Goal: Find contact information: Find contact information

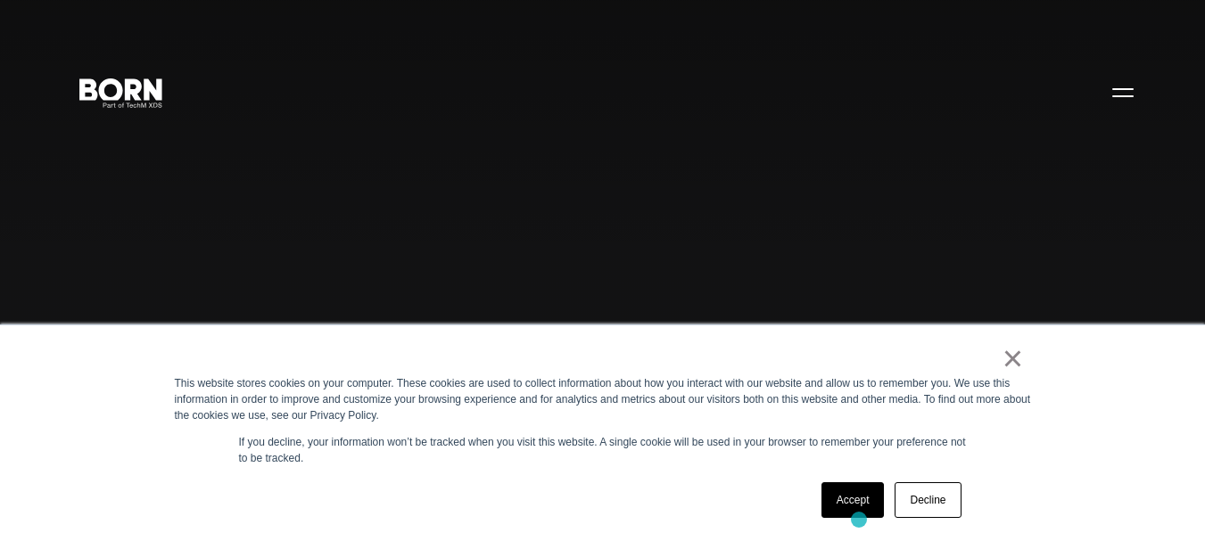
click at [859, 520] on div "Accept Decline" at bounding box center [891, 500] width 151 height 46
click at [1017, 358] on link "×" at bounding box center [1012, 358] width 21 height 16
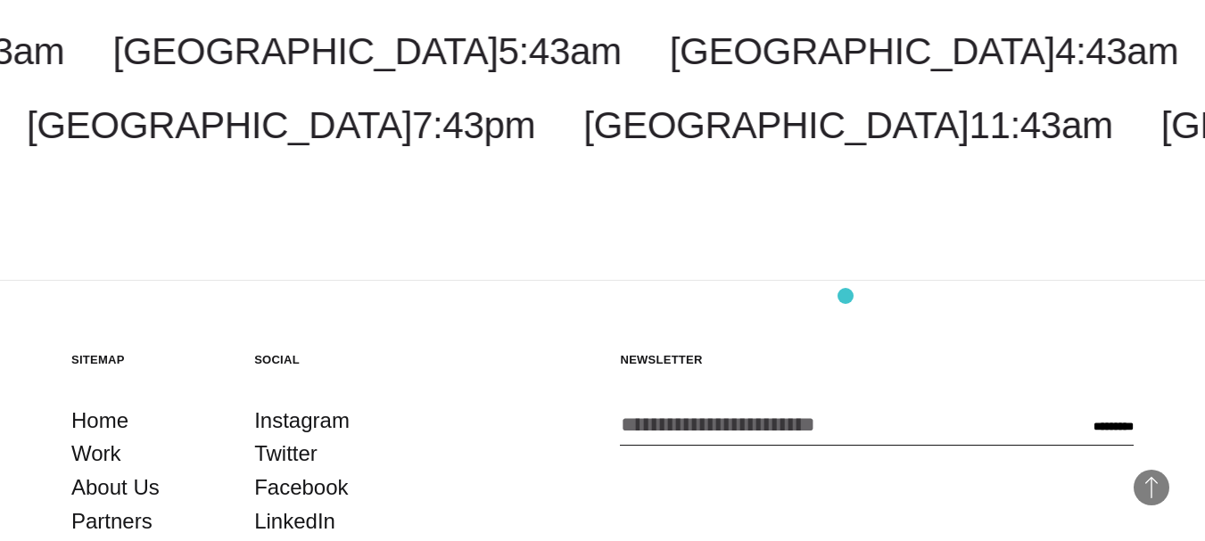
scroll to position [4190, 0]
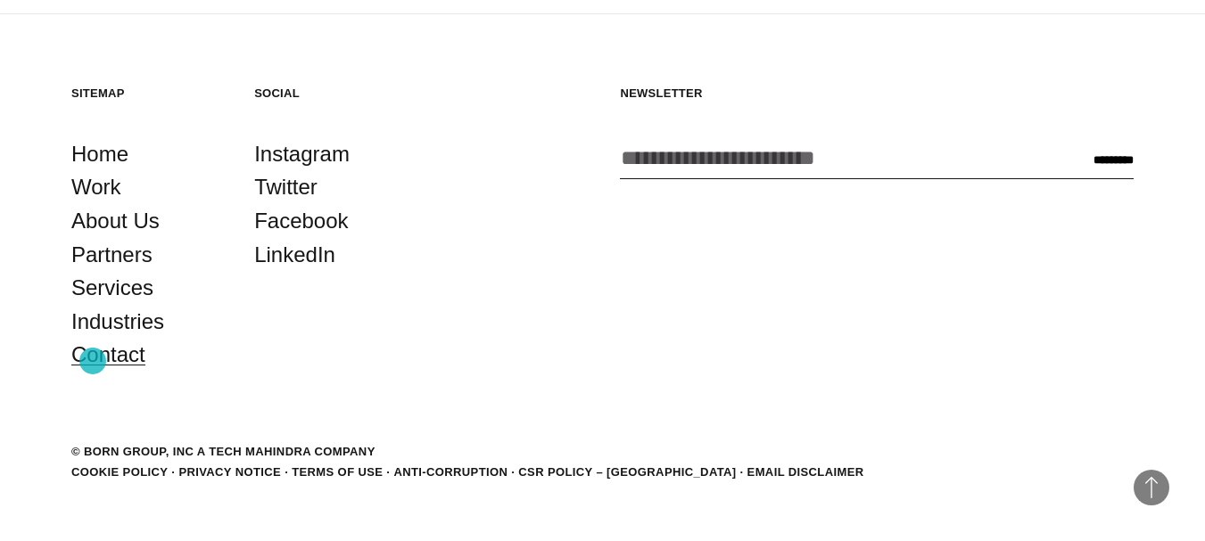
click at [93, 361] on link "Contact" at bounding box center [108, 355] width 74 height 34
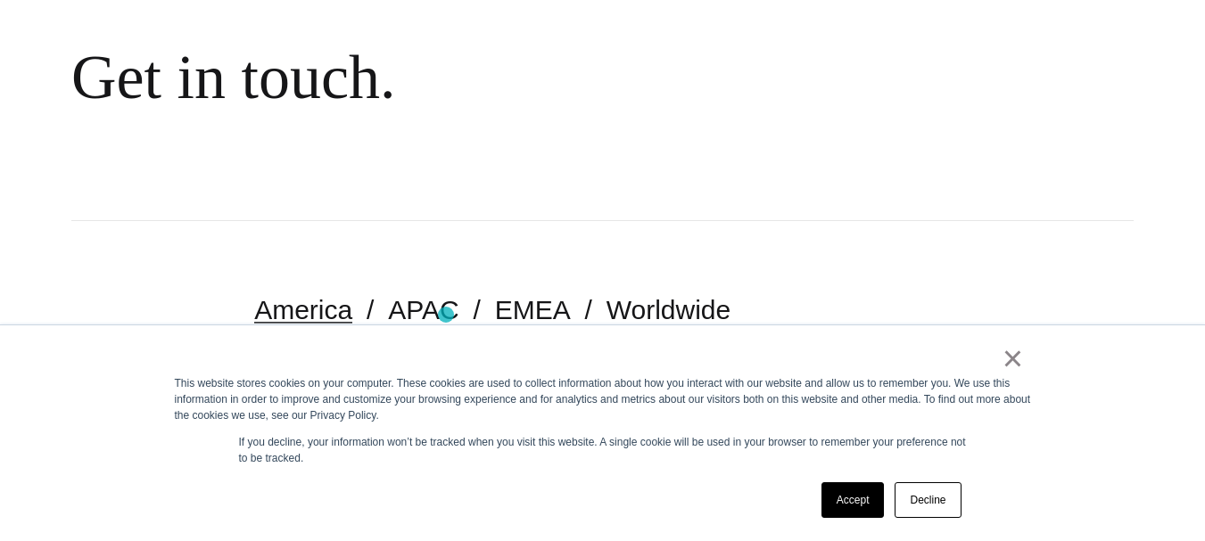
scroll to position [357, 0]
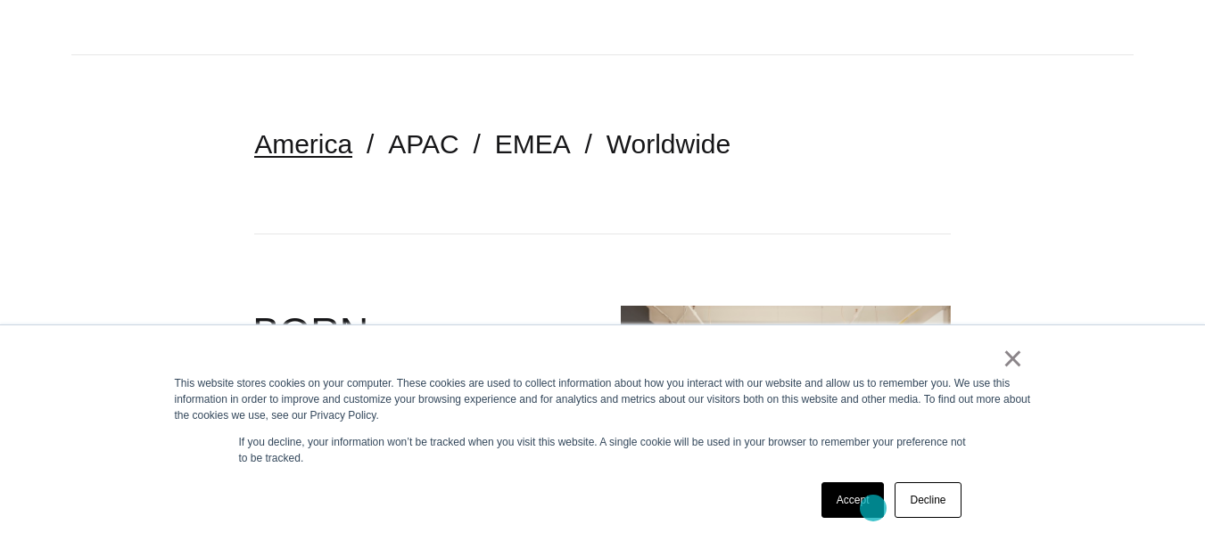
click at [873, 508] on link "Accept" at bounding box center [852, 500] width 63 height 36
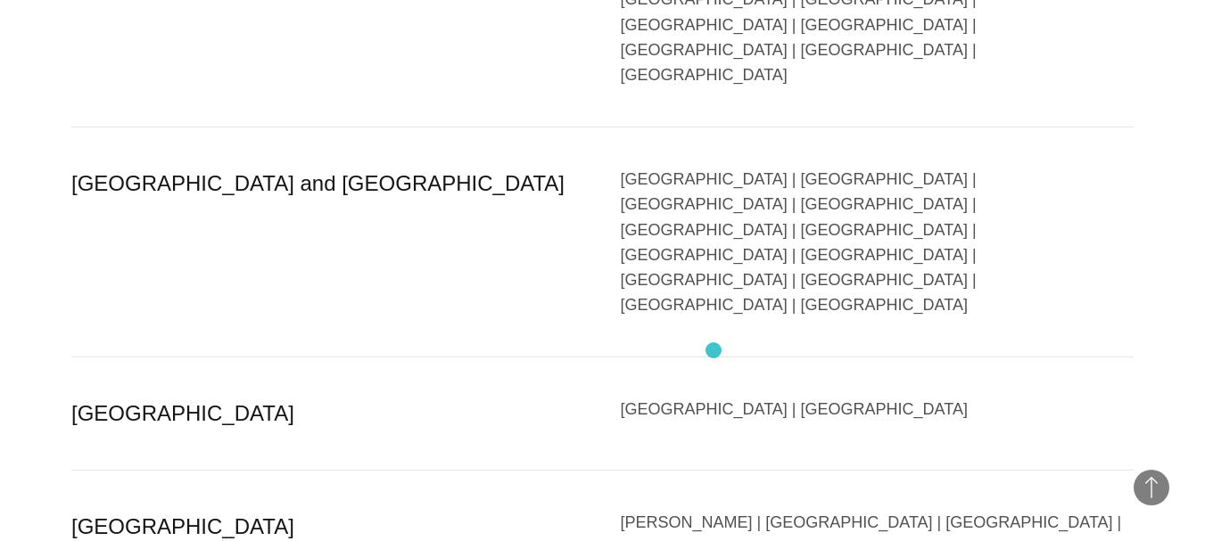
scroll to position [4191, 0]
